Goal: Task Accomplishment & Management: Manage account settings

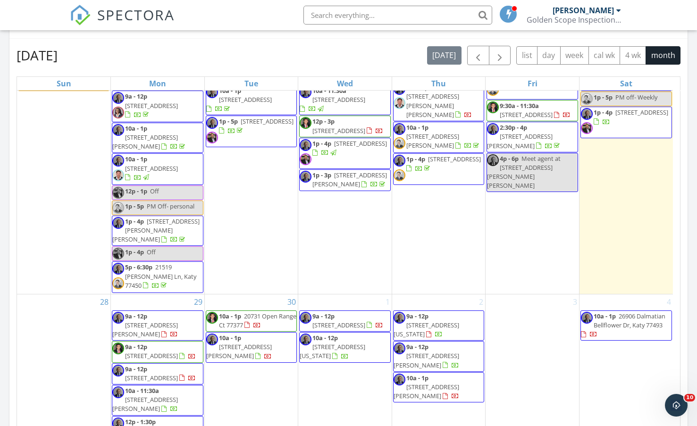
scroll to position [827, 0]
click at [233, 312] on span "10a - 1p" at bounding box center [230, 316] width 22 height 8
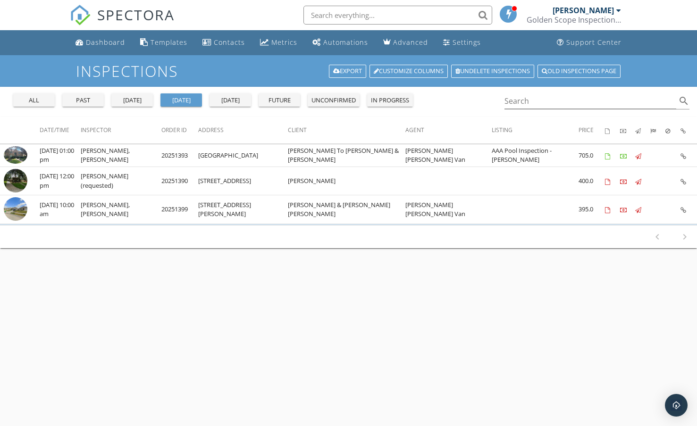
click at [595, 16] on div "Golden Scope Inspections, LLC" at bounding box center [574, 19] width 94 height 9
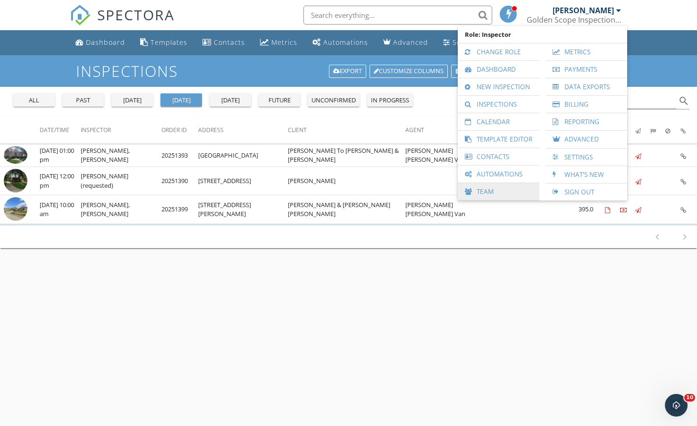
click at [487, 193] on link "Team" at bounding box center [498, 191] width 72 height 17
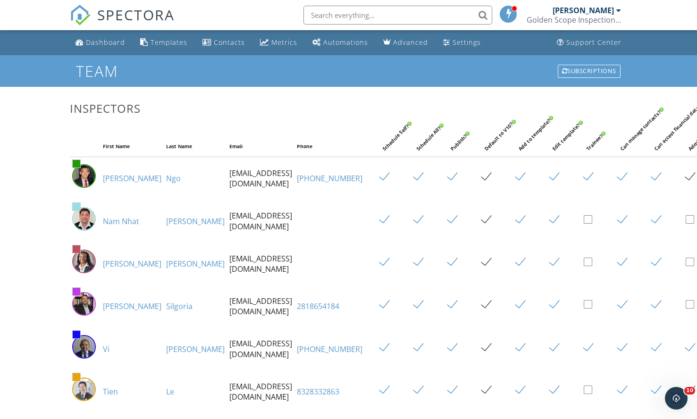
click at [95, 186] on img at bounding box center [84, 176] width 24 height 24
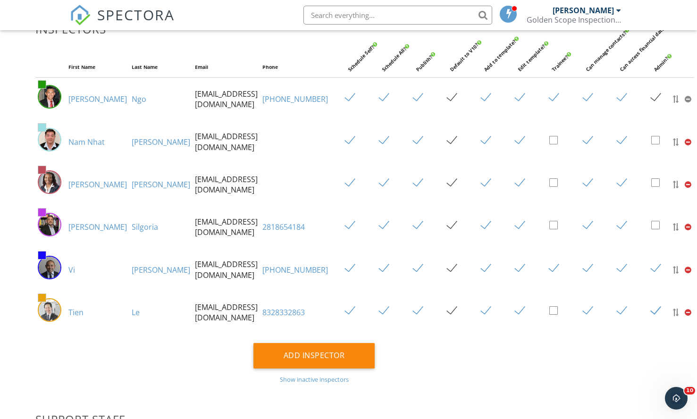
scroll to position [0, 34]
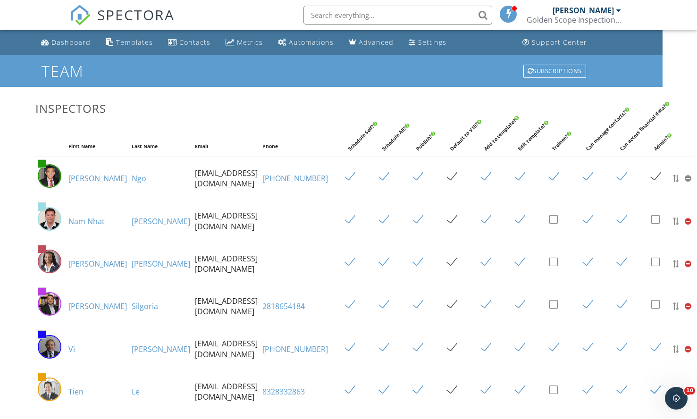
click at [685, 182] on div at bounding box center [688, 179] width 7 height 8
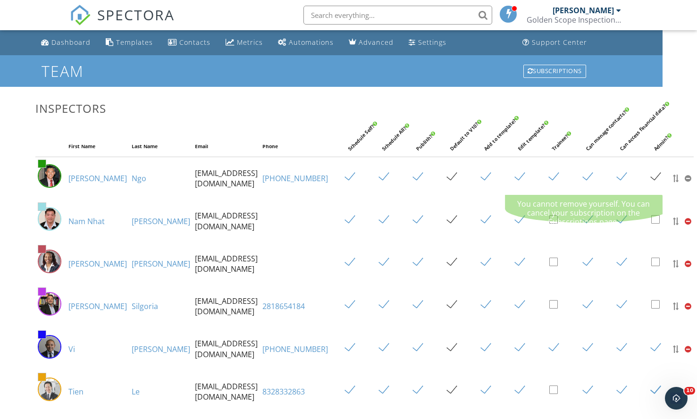
click at [643, 168] on td at bounding box center [653, 178] width 34 height 43
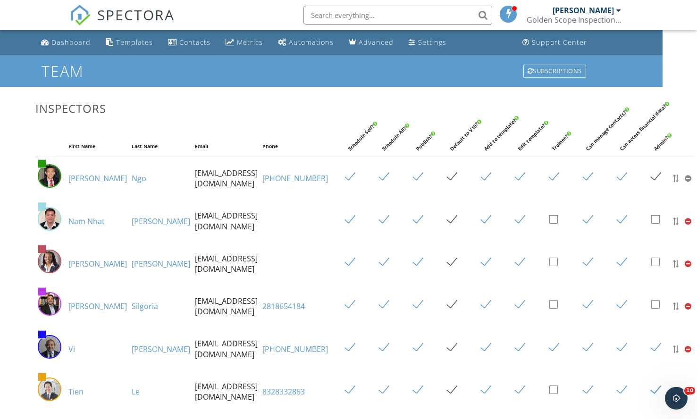
click at [81, 184] on link "Tony" at bounding box center [97, 178] width 59 height 10
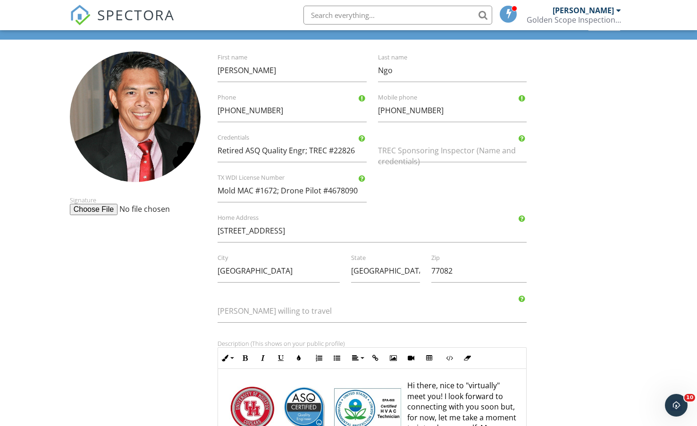
drag, startPoint x: 216, startPoint y: 192, endPoint x: 264, endPoint y: 189, distance: 48.2
click at [264, 189] on div "Mold MAC #1672; Drone Pilot #4678090 TX WDI License Number" at bounding box center [292, 190] width 160 height 23
drag, startPoint x: 218, startPoint y: 189, endPoint x: 277, endPoint y: 192, distance: 59.5
click at [277, 192] on input "Mold MAC #1672; Drone Pilot #4678090" at bounding box center [292, 190] width 149 height 23
click at [357, 151] on input "Retired ASQ Quality Engr; TREC #22826" at bounding box center [292, 150] width 149 height 23
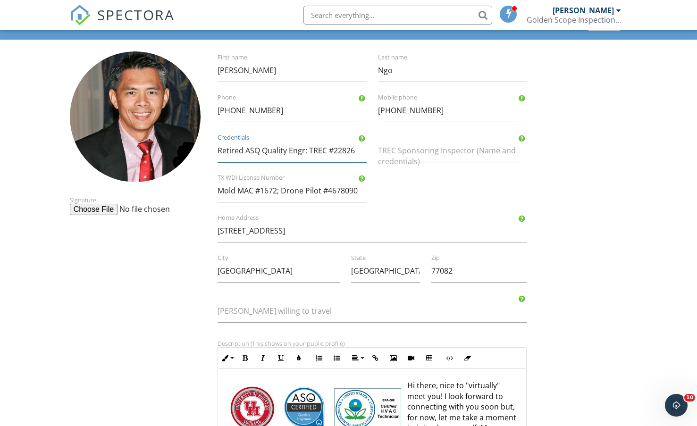
click at [353, 147] on input "Retired ASQ Quality Engr; TREC #22826" at bounding box center [292, 150] width 149 height 23
paste input "Mold MAC #1672"
type input "Retired ASQ Quality Engr; TREC #22826; Mold MAC #1672"
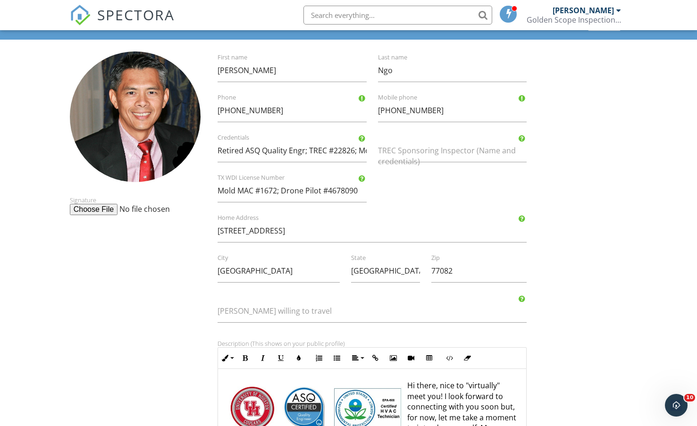
click at [604, 246] on div "Signature Tony First name Ngo Last name 832-606-8669 Phone 832-606-8669 Mobile …" at bounding box center [348, 357] width 569 height 612
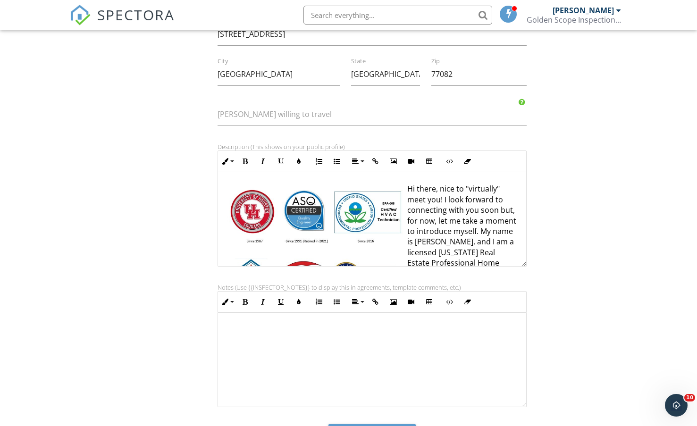
scroll to position [294, 0]
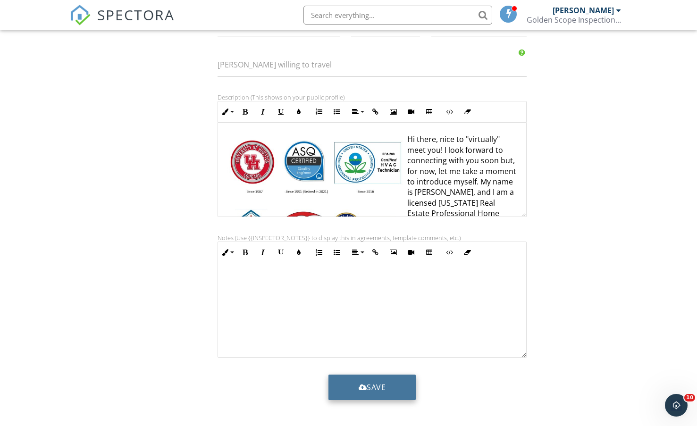
click at [350, 384] on button "Save" at bounding box center [372, 387] width 88 height 25
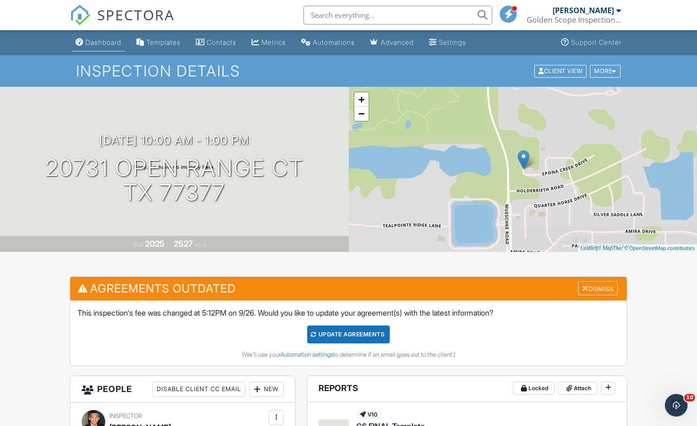
click at [98, 41] on div "Dashboard" at bounding box center [103, 42] width 36 height 8
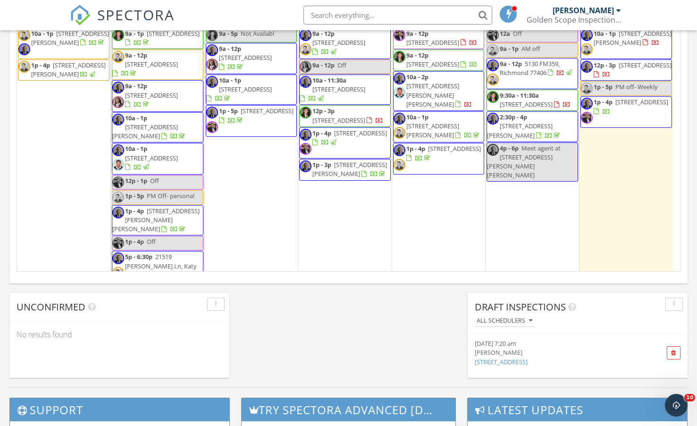
scroll to position [661, 0]
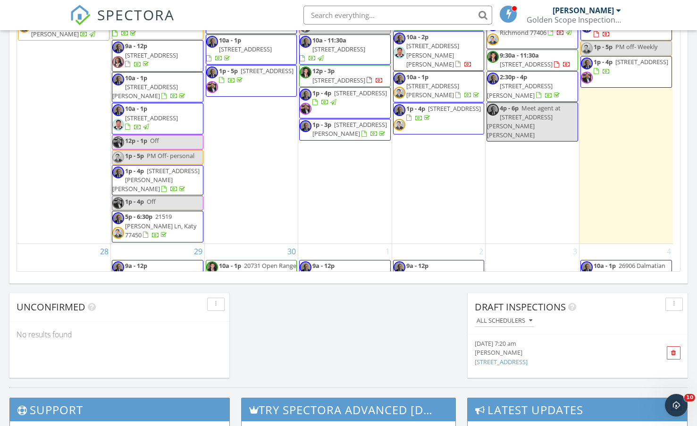
click at [354, 84] on span "14002 Myrtlea Dr, Houston 77079" at bounding box center [338, 80] width 53 height 8
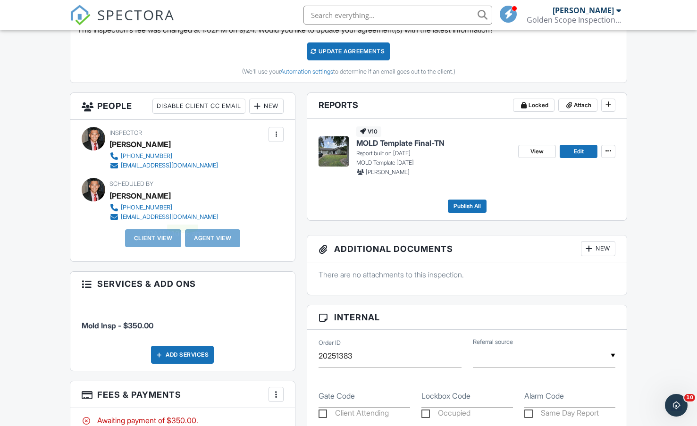
click at [269, 221] on div "Scheduled By Tony Ngo 832-606-8669 tonyngoinspections@gmail.com" at bounding box center [183, 199] width 202 height 43
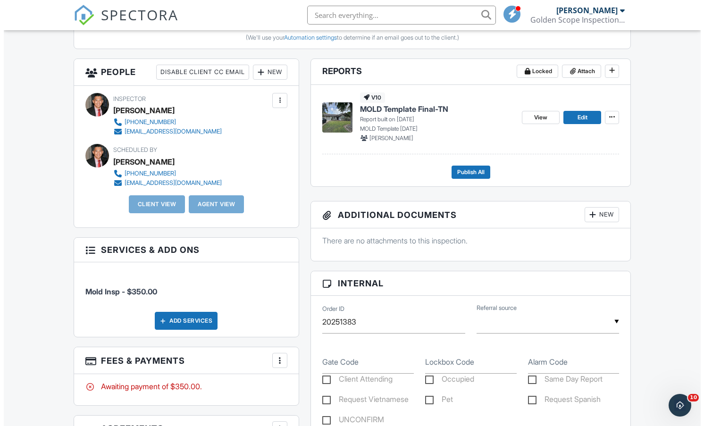
scroll to position [330, 0]
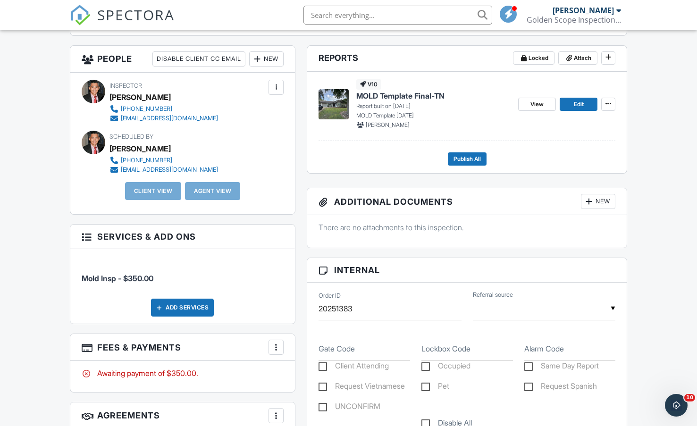
click at [597, 202] on div "New" at bounding box center [598, 201] width 34 height 15
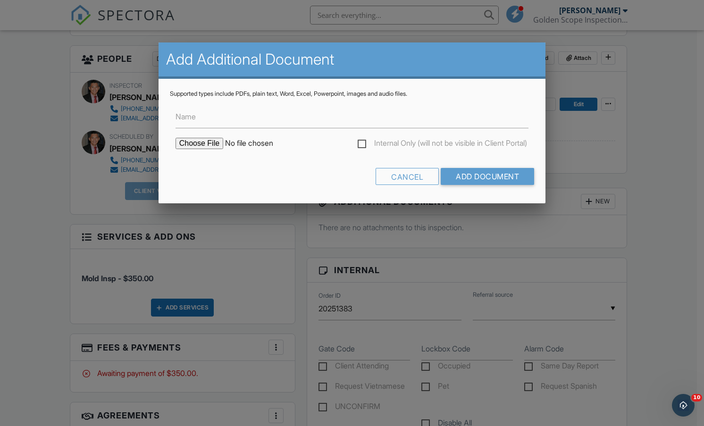
click at [204, 146] on input "file" at bounding box center [256, 143] width 160 height 11
click at [196, 145] on input "file" at bounding box center [256, 143] width 160 height 11
type input "C:\fakepath\HI-MAC-MoldInformationSheet2of2.JPG"
click at [499, 176] on input "Add Document" at bounding box center [487, 176] width 93 height 17
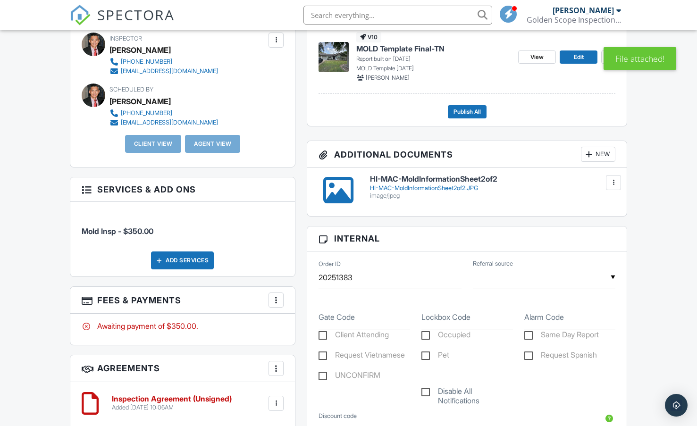
click at [612, 179] on div at bounding box center [613, 182] width 9 height 9
click at [550, 173] on div "HI-MAC-MoldInformationSheet2of2 HI-MAC-MoldInformationSheet2of2.JPG image/jpeg …" at bounding box center [466, 192] width 319 height 48
click at [592, 157] on div at bounding box center [588, 154] width 9 height 9
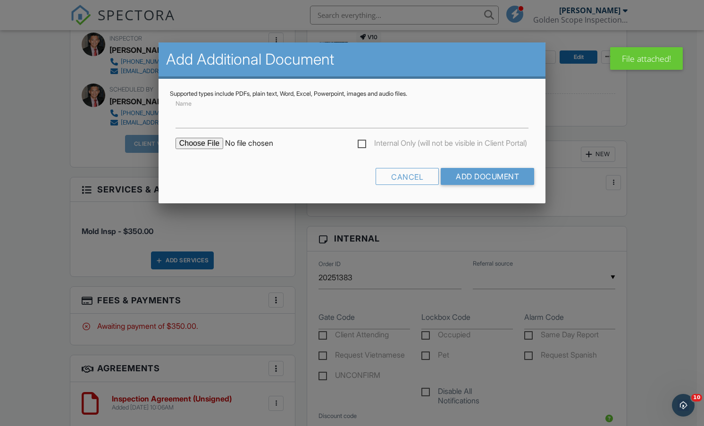
click at [208, 145] on input "file" at bounding box center [256, 143] width 160 height 11
type input "C:\fakepath\HI-MAC-MoldInformationSheet1of2.JPG"
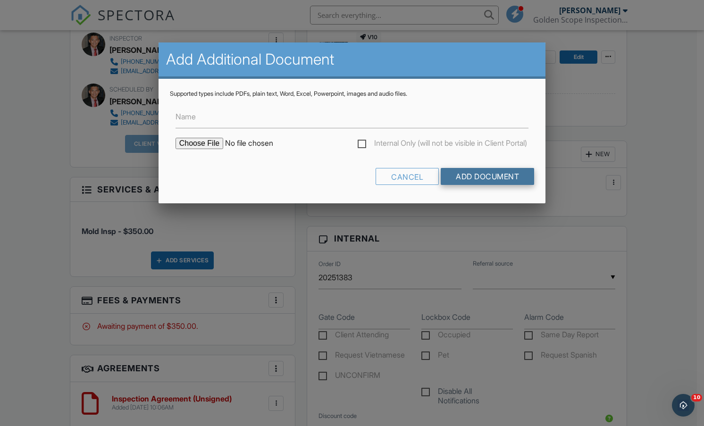
click at [476, 170] on input "Add Document" at bounding box center [487, 176] width 93 height 17
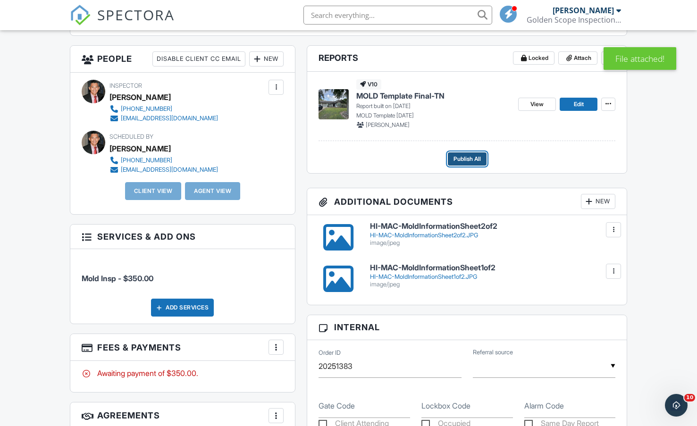
click at [452, 162] on button "Publish All" at bounding box center [467, 158] width 39 height 13
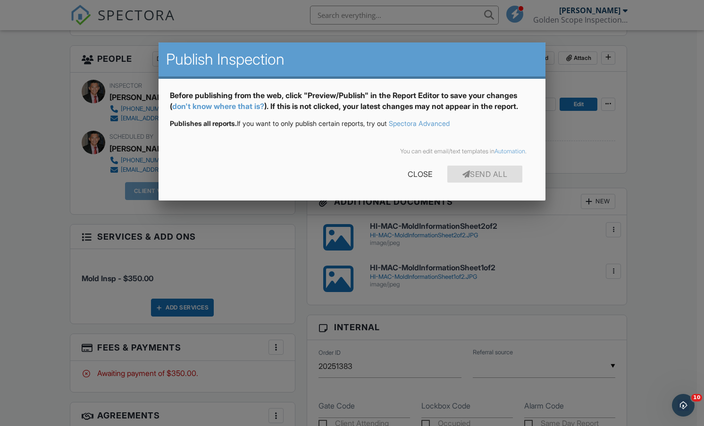
click at [228, 107] on link "don't know where that is?" at bounding box center [218, 105] width 92 height 9
click at [404, 170] on div "Close" at bounding box center [420, 174] width 55 height 17
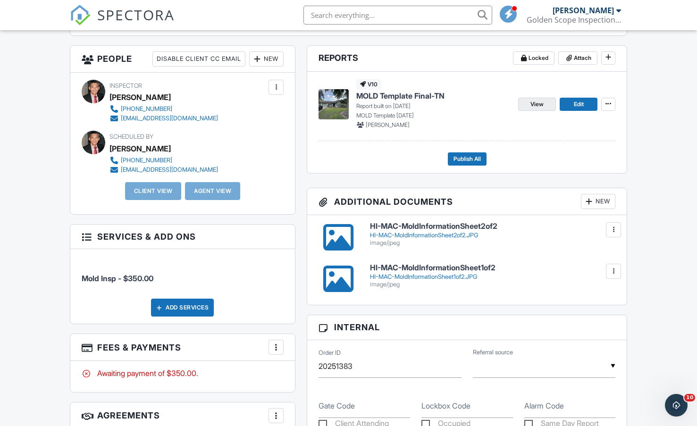
scroll to position [283, 0]
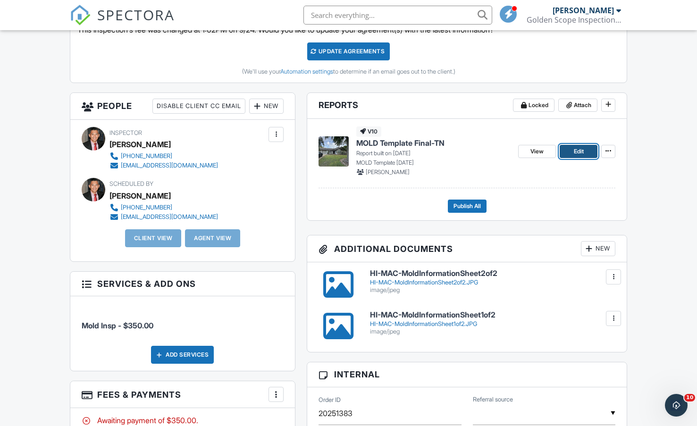
click at [570, 150] on link "Edit" at bounding box center [579, 151] width 38 height 13
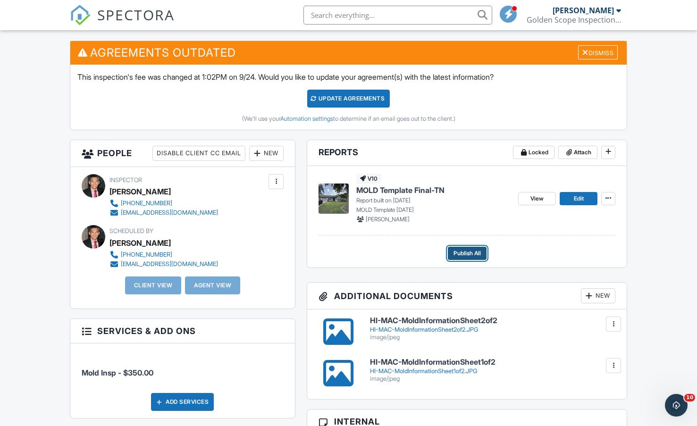
click at [462, 253] on span "Publish All" at bounding box center [466, 253] width 27 height 9
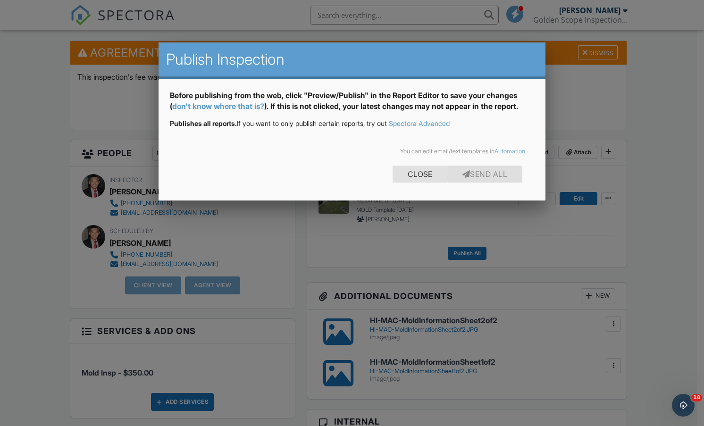
click at [428, 171] on div "Close" at bounding box center [420, 174] width 55 height 17
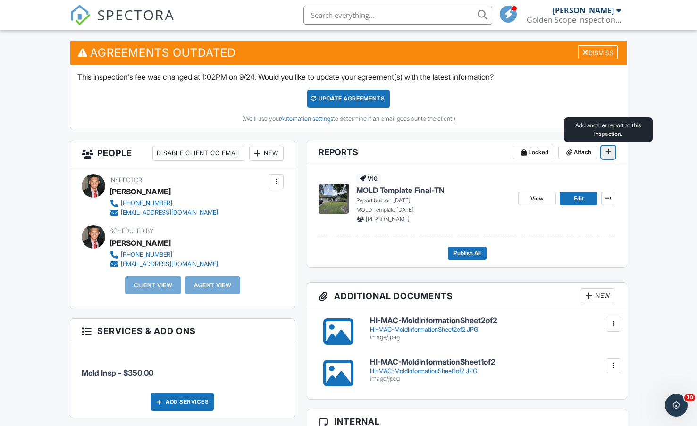
click at [614, 150] on button at bounding box center [608, 152] width 14 height 13
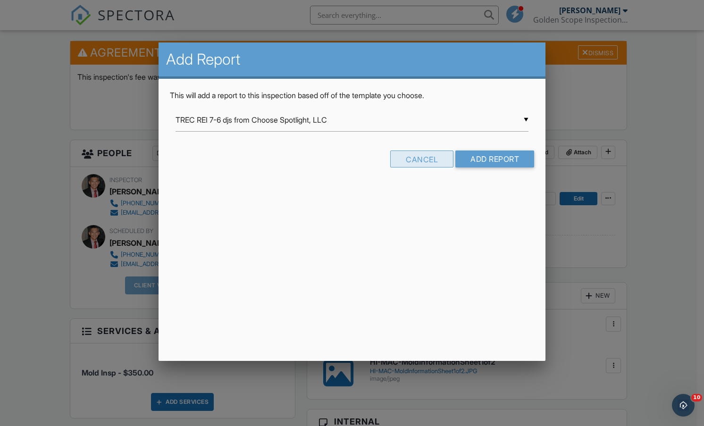
click at [418, 159] on div "Cancel" at bounding box center [421, 159] width 63 height 17
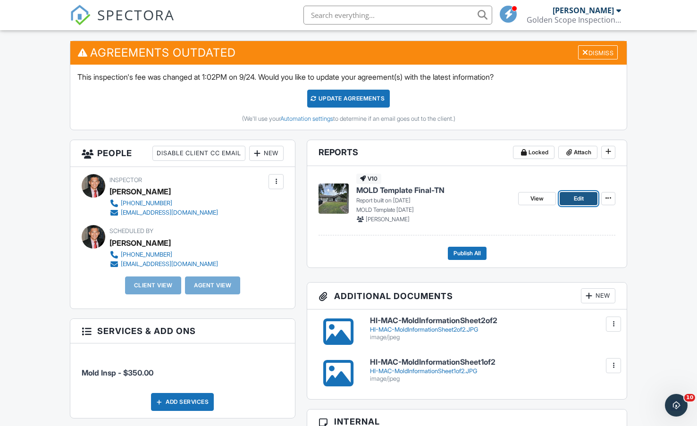
click at [567, 196] on link "Edit" at bounding box center [579, 198] width 38 height 13
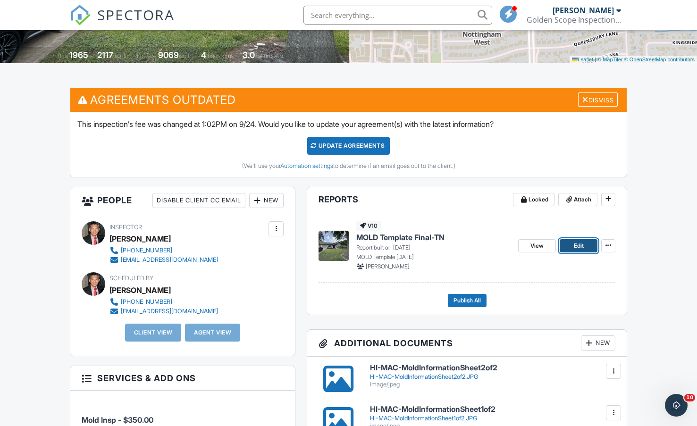
click at [573, 242] on link "Edit" at bounding box center [579, 245] width 38 height 13
click at [466, 299] on span "Publish All" at bounding box center [466, 300] width 27 height 9
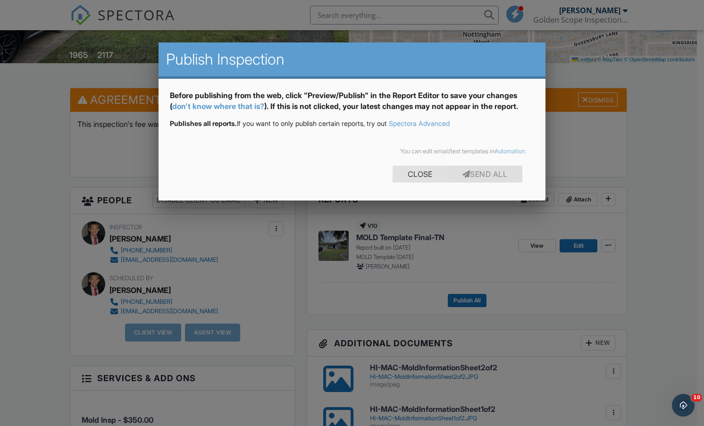
click at [402, 176] on div "Close" at bounding box center [420, 174] width 55 height 17
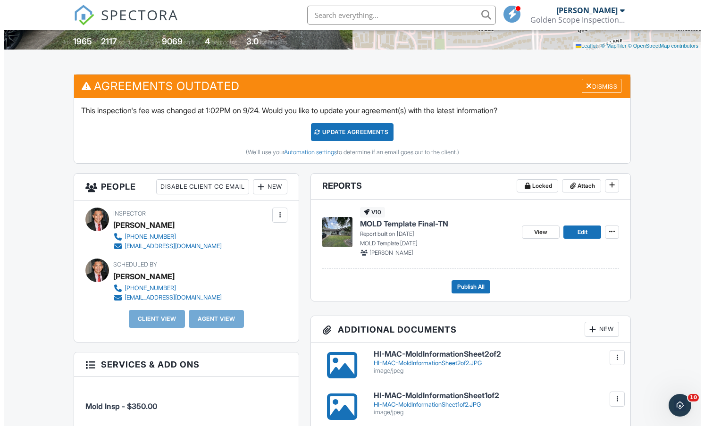
scroll to position [142, 0]
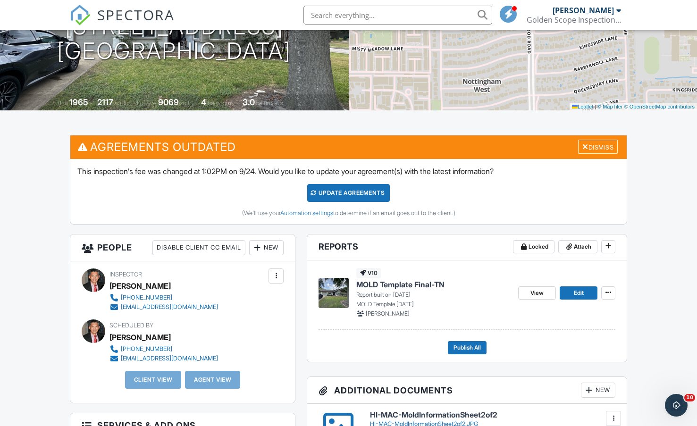
click at [281, 248] on div "New" at bounding box center [266, 247] width 34 height 15
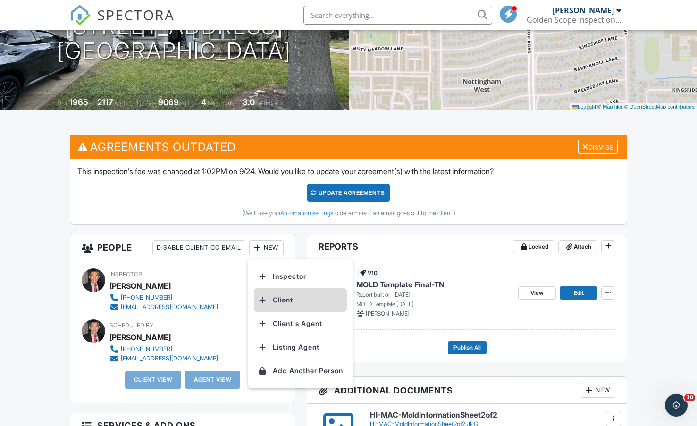
click at [289, 298] on li "Client" at bounding box center [300, 300] width 93 height 24
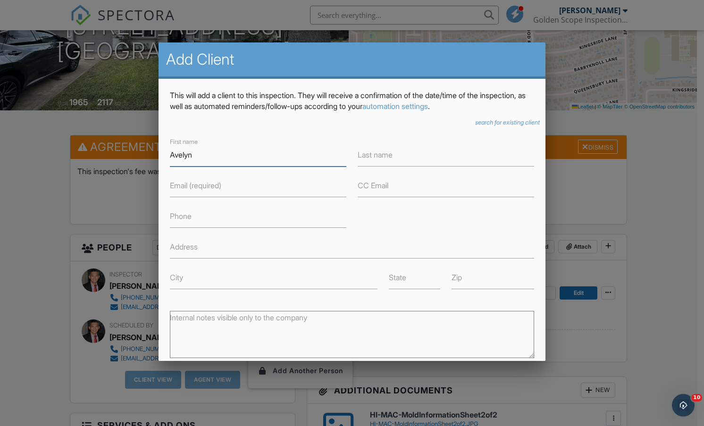
type input "Avelyn"
drag, startPoint x: 233, startPoint y: 150, endPoint x: 70, endPoint y: 146, distance: 162.8
drag, startPoint x: 201, startPoint y: 188, endPoint x: 183, endPoint y: 185, distance: 18.7
drag, startPoint x: 183, startPoint y: 185, endPoint x: 174, endPoint y: 182, distance: 8.8
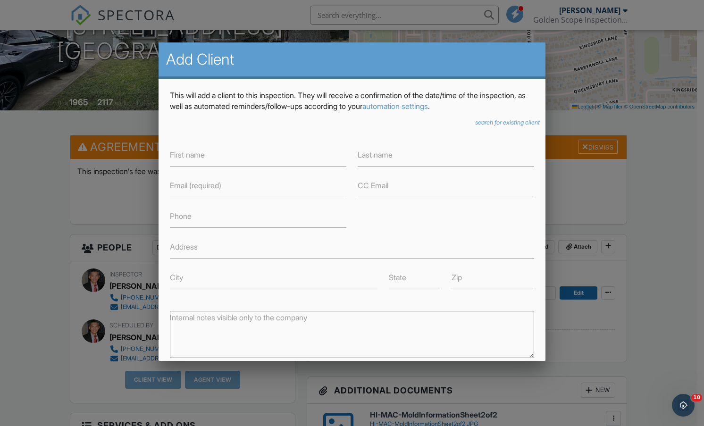
click at [174, 182] on label "Email (required)" at bounding box center [195, 185] width 51 height 10
click at [174, 182] on input "Email (required)" at bounding box center [258, 185] width 176 height 23
paste input "[EMAIL_ADDRESS][DOMAIN_NAME]"
type input "[EMAIL_ADDRESS][DOMAIN_NAME]"
click at [192, 160] on label "First name" at bounding box center [187, 155] width 35 height 10
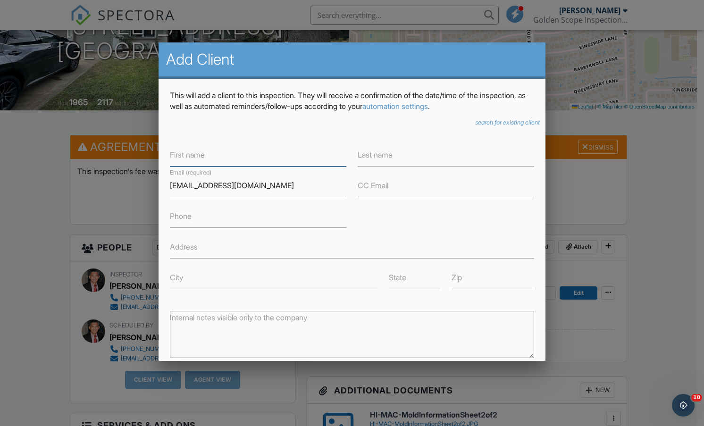
click at [192, 160] on input "First name" at bounding box center [258, 154] width 176 height 23
type input "[PERSON_NAME]"
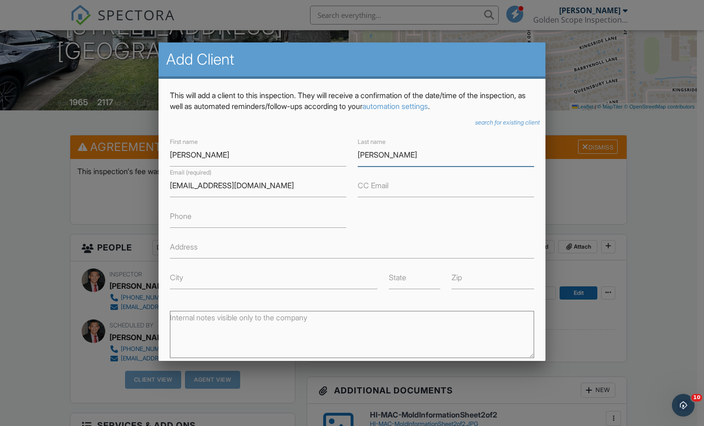
type input "[PERSON_NAME]"
click at [472, 56] on h2 "Add Client" at bounding box center [352, 59] width 372 height 19
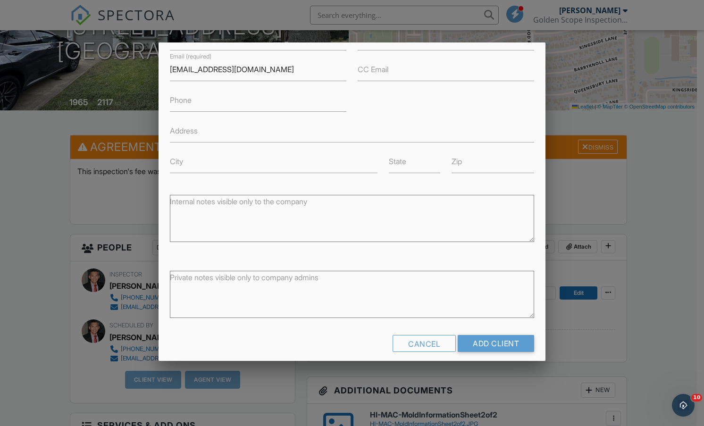
scroll to position [126, 0]
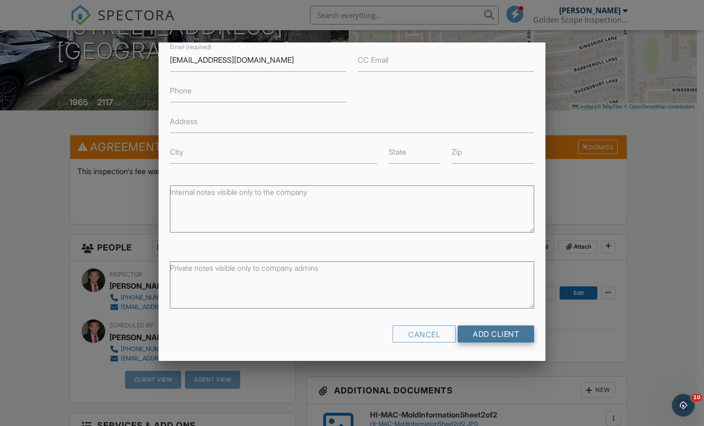
click at [477, 333] on input "Add Client" at bounding box center [496, 334] width 76 height 17
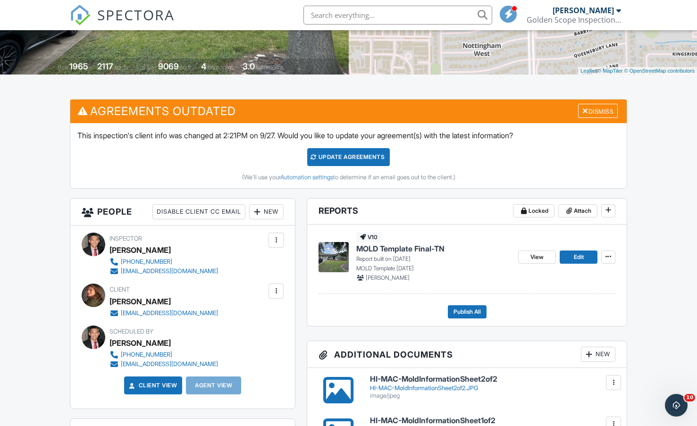
scroll to position [189, 0]
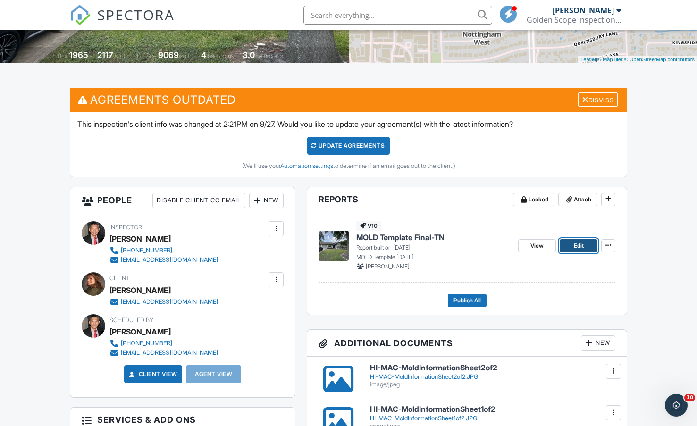
click at [575, 245] on span "Edit" at bounding box center [579, 245] width 10 height 9
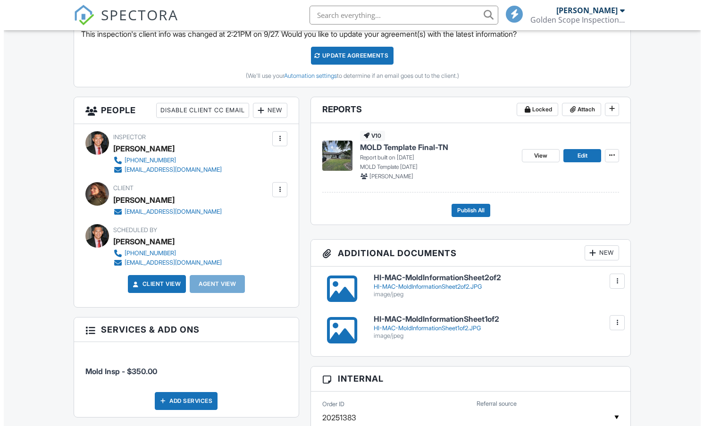
scroll to position [283, 0]
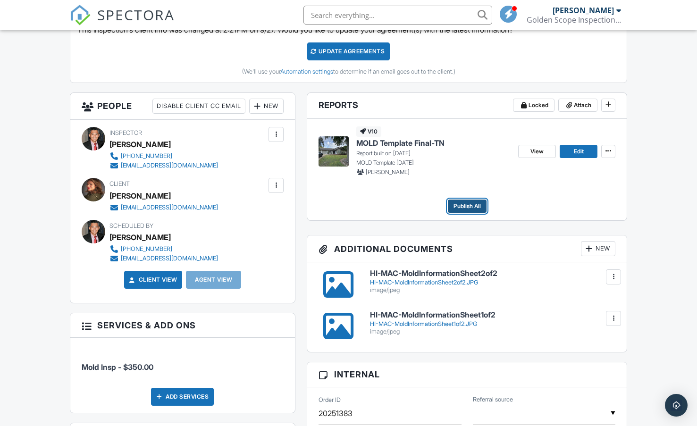
click at [470, 208] on span "Publish All" at bounding box center [466, 205] width 27 height 9
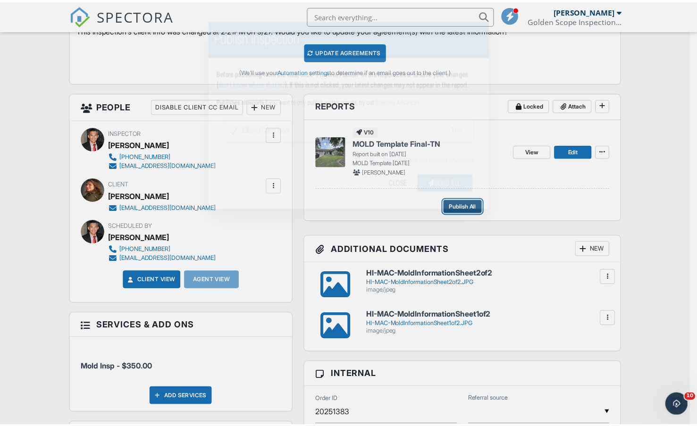
scroll to position [0, 0]
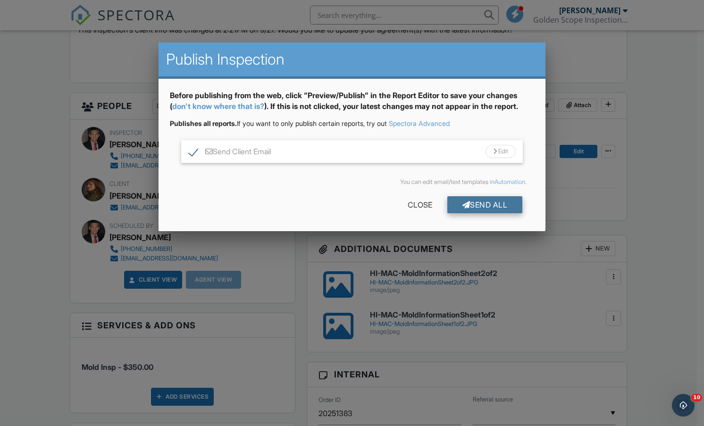
click at [473, 205] on div "Send All" at bounding box center [485, 204] width 76 height 17
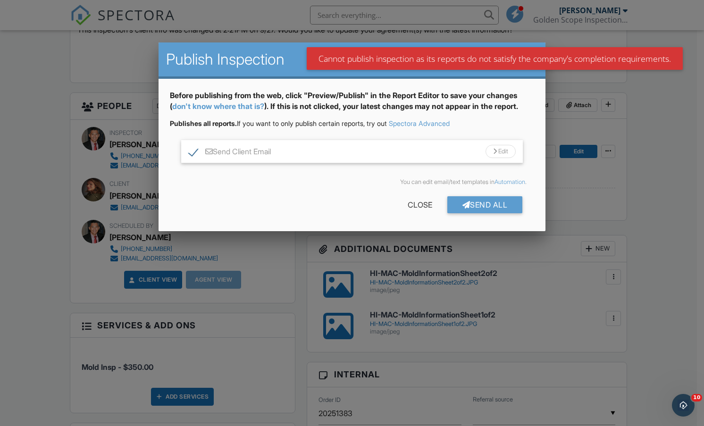
click at [691, 214] on div at bounding box center [352, 219] width 704 height 533
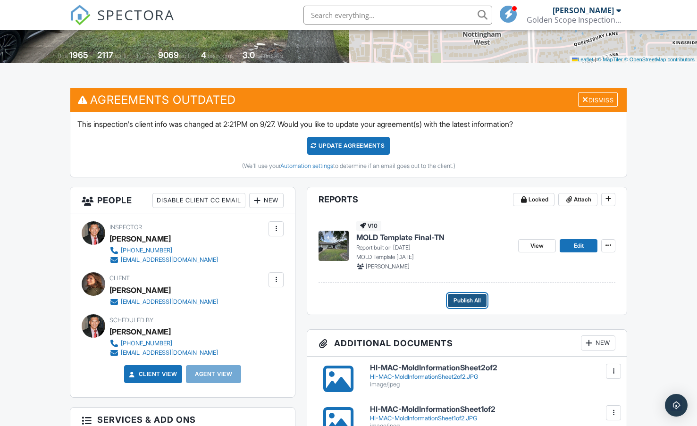
click at [469, 297] on span "Publish All" at bounding box center [466, 300] width 27 height 9
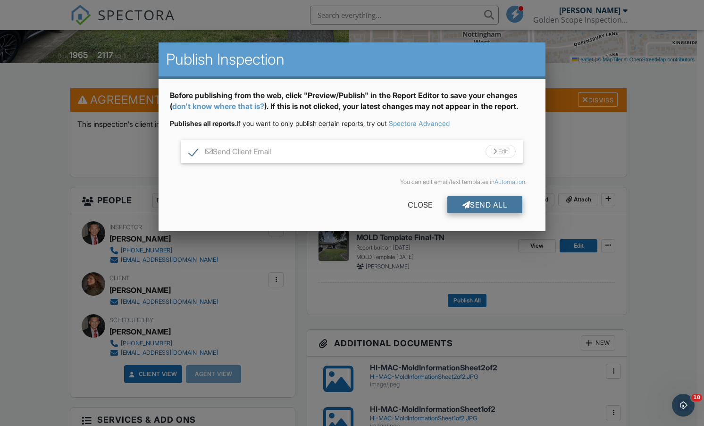
click at [458, 207] on div "Send All" at bounding box center [485, 204] width 76 height 17
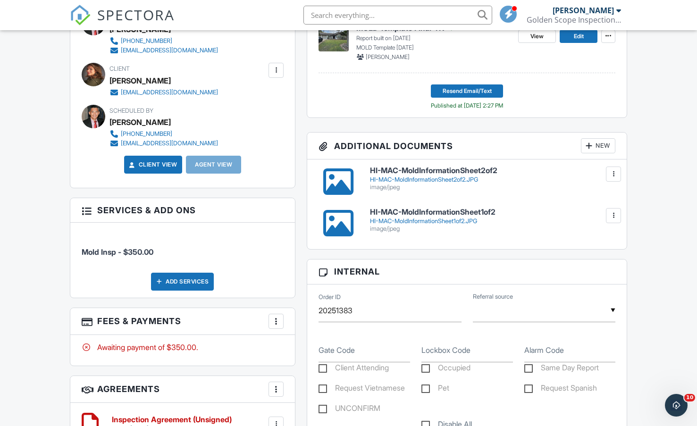
scroll to position [378, 0]
